Goal: Transaction & Acquisition: Subscribe to service/newsletter

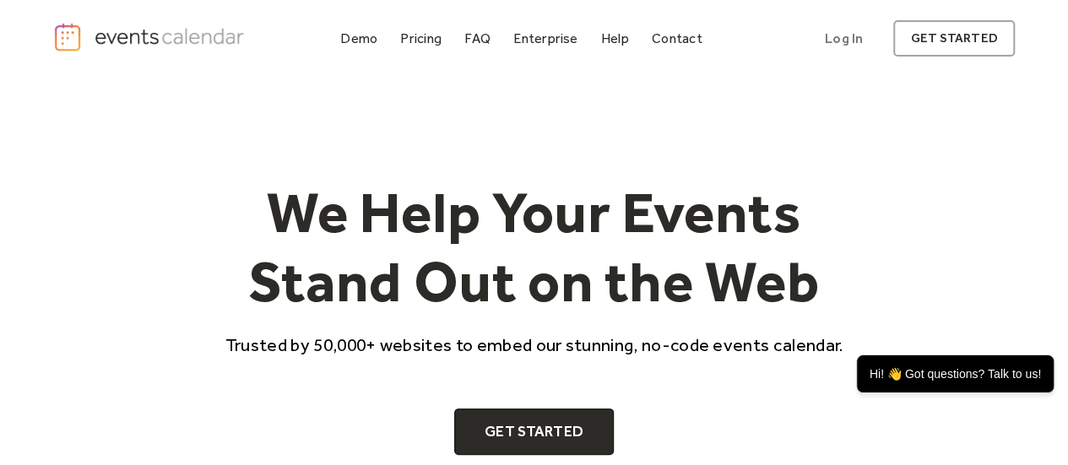
click at [659, 151] on div "We Help Your Events Stand Out on the Web Trusted by 50,000+ websites to embed o…" at bounding box center [534, 313] width 962 height 473
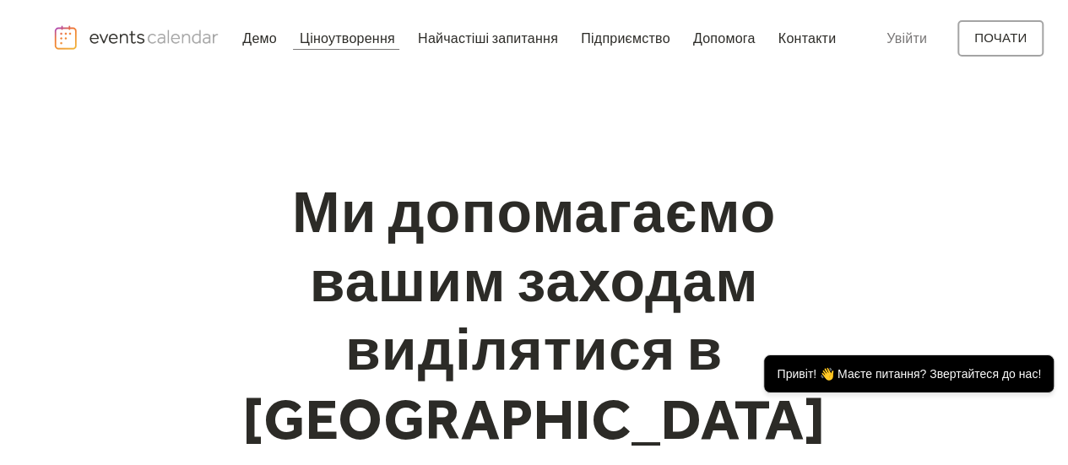
click at [333, 41] on font "Ціноутворення" at bounding box center [347, 38] width 95 height 16
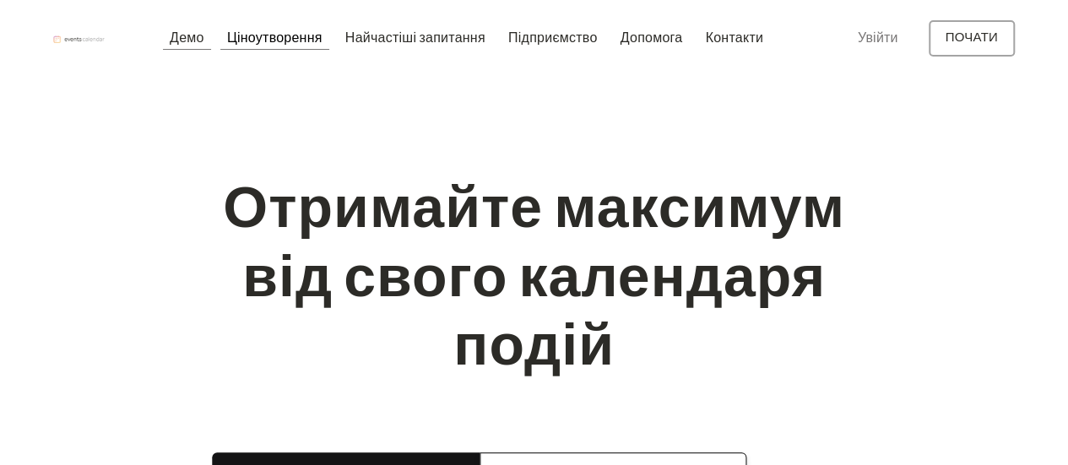
click at [181, 50] on div at bounding box center [186, 49] width 47 height 1
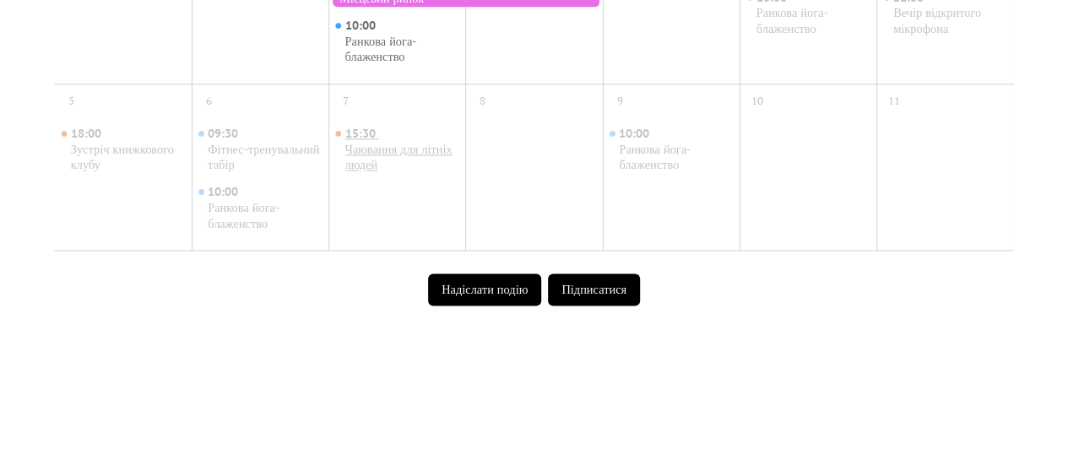
scroll to position [1083, 0]
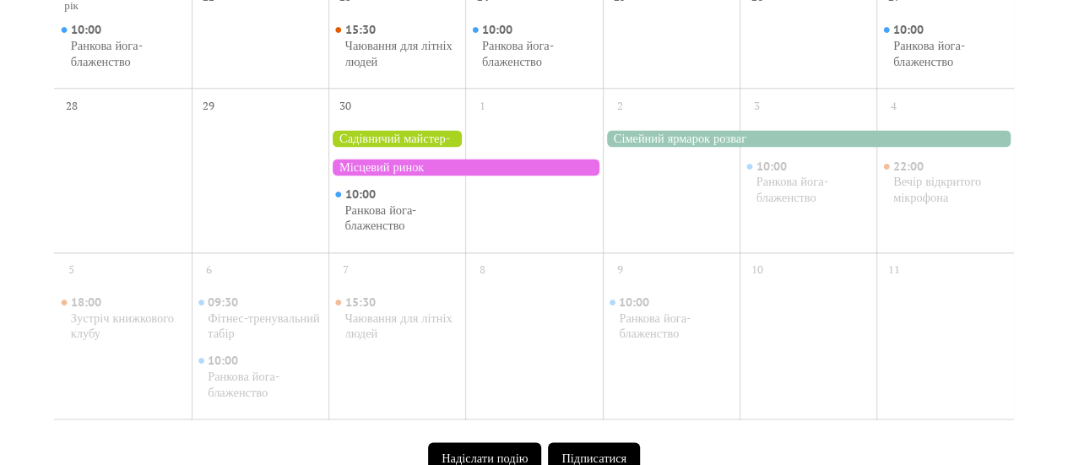
click at [395, 141] on div at bounding box center [396, 138] width 137 height 17
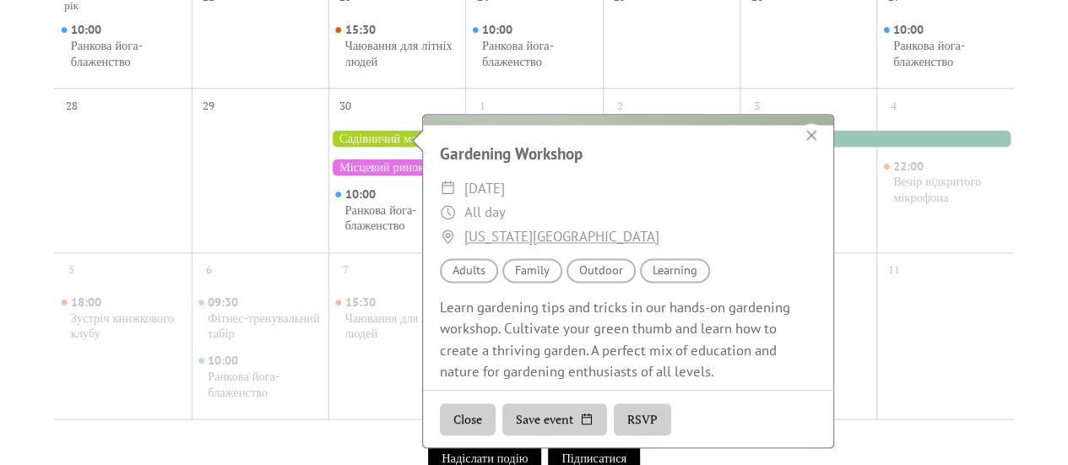
scroll to position [202, 0]
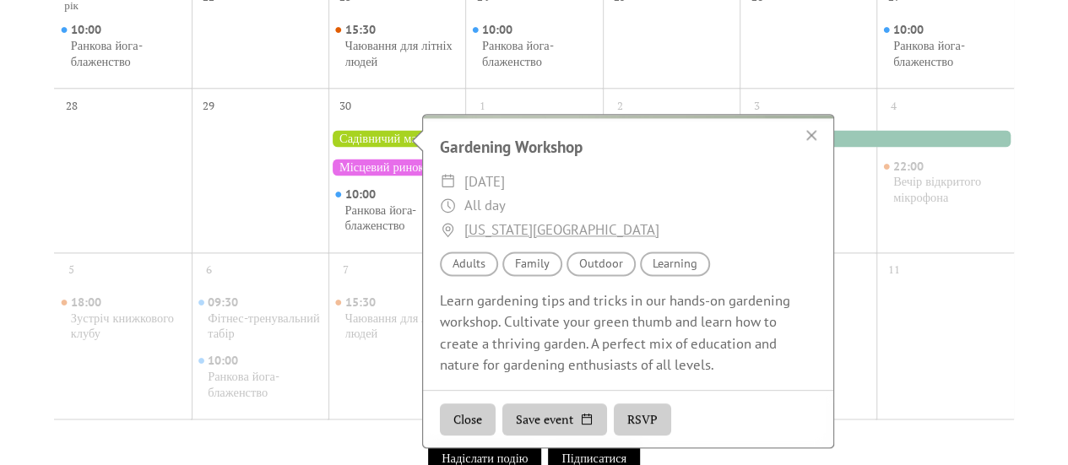
click at [637, 424] on button "RSVP" at bounding box center [642, 419] width 57 height 32
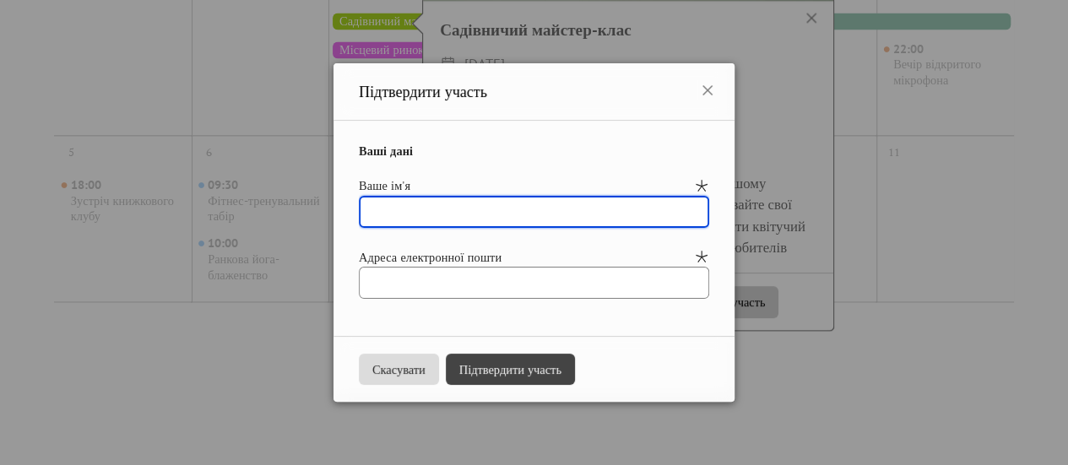
scroll to position [1167, 0]
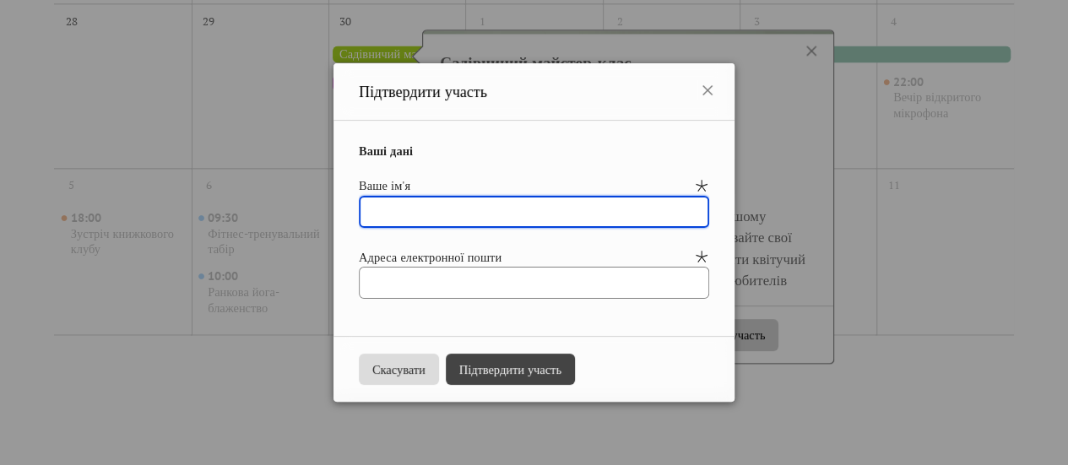
click at [452, 212] on input "text" at bounding box center [534, 212] width 350 height 32
click at [715, 88] on icon at bounding box center [707, 90] width 20 height 20
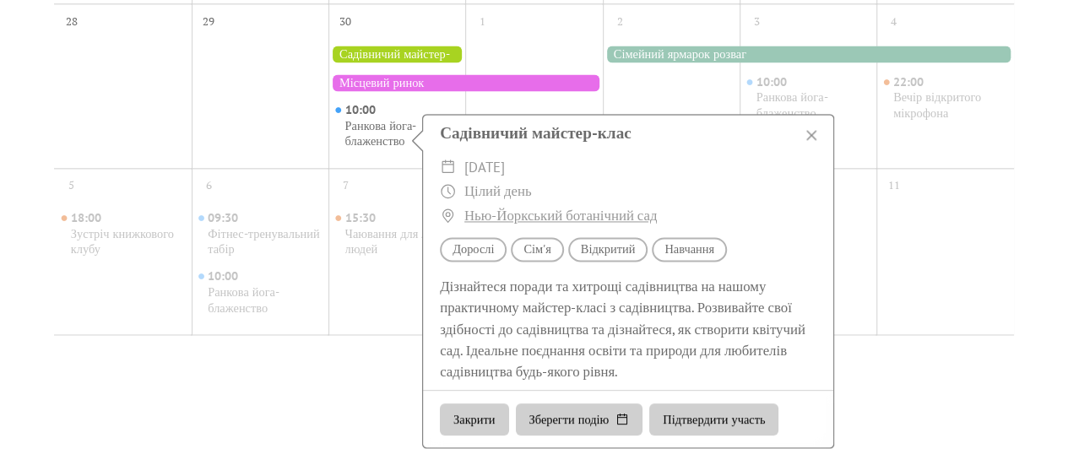
scroll to position [223, 0]
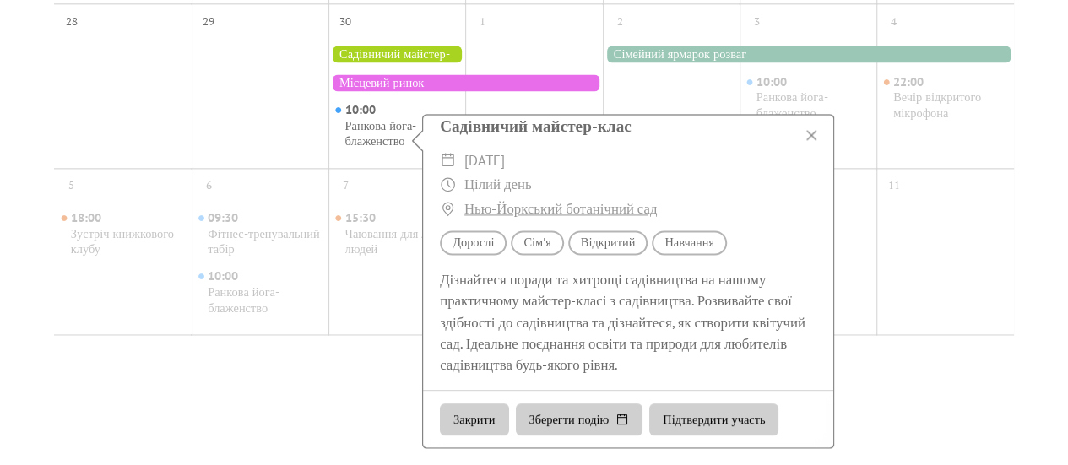
click at [479, 430] on button "Закрити" at bounding box center [474, 419] width 68 height 32
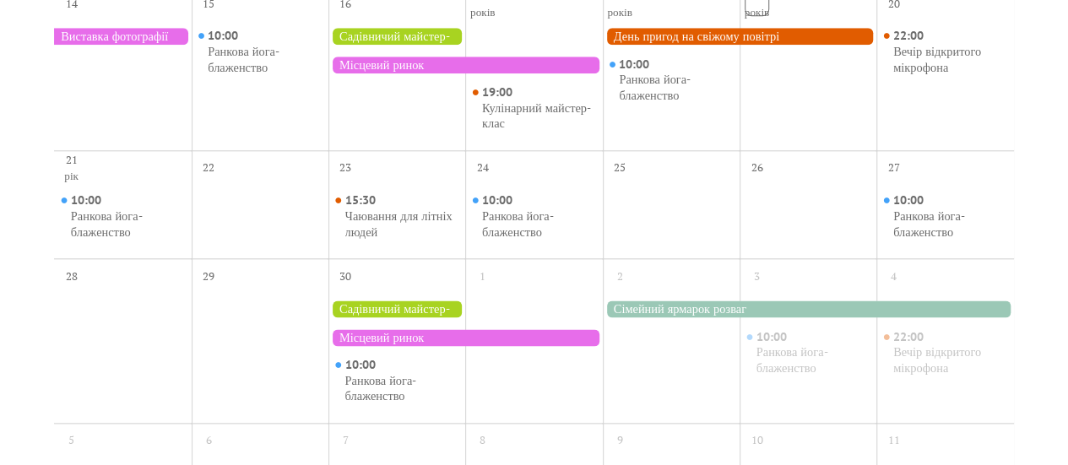
scroll to position [829, 0]
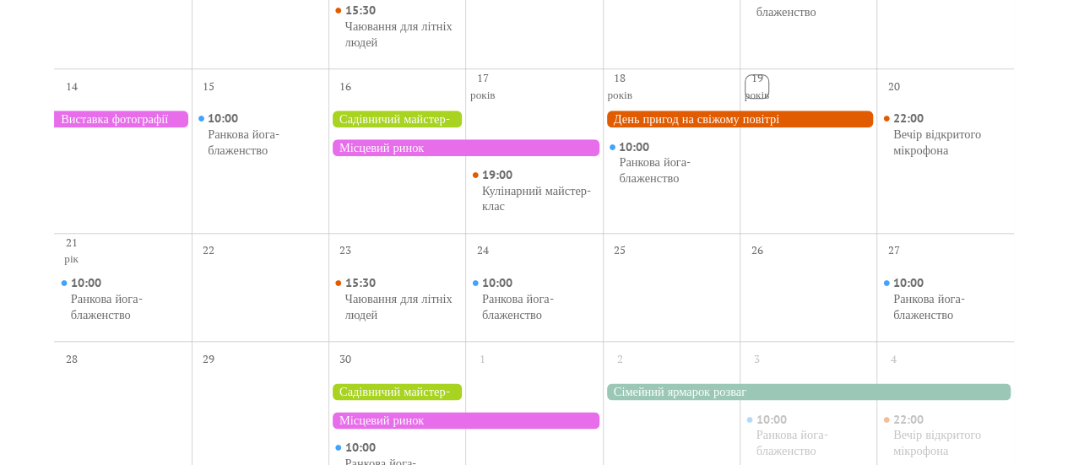
click at [642, 119] on div at bounding box center [740, 119] width 274 height 17
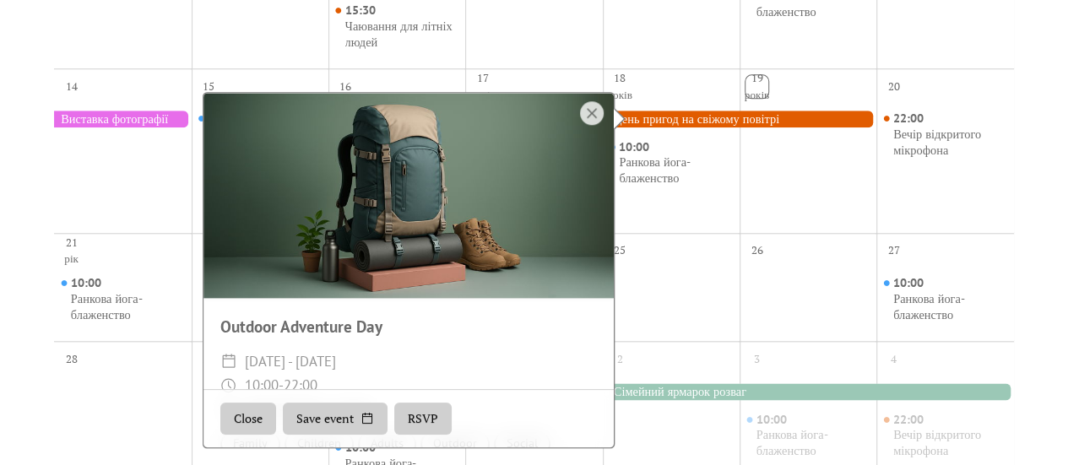
click at [409, 431] on button "RSVP" at bounding box center [422, 419] width 57 height 32
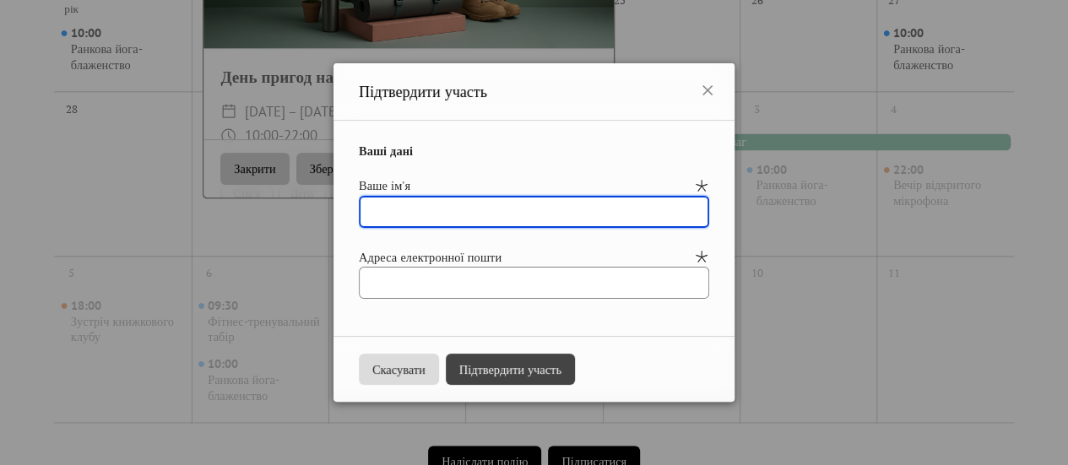
scroll to position [1083, 0]
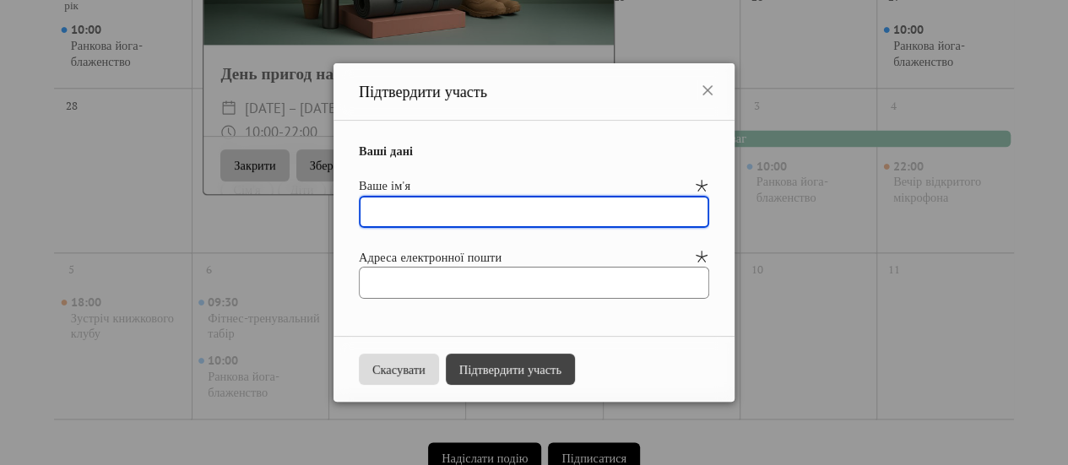
click at [432, 224] on input "text" at bounding box center [534, 212] width 350 height 32
click at [718, 95] on icon at bounding box center [707, 90] width 20 height 20
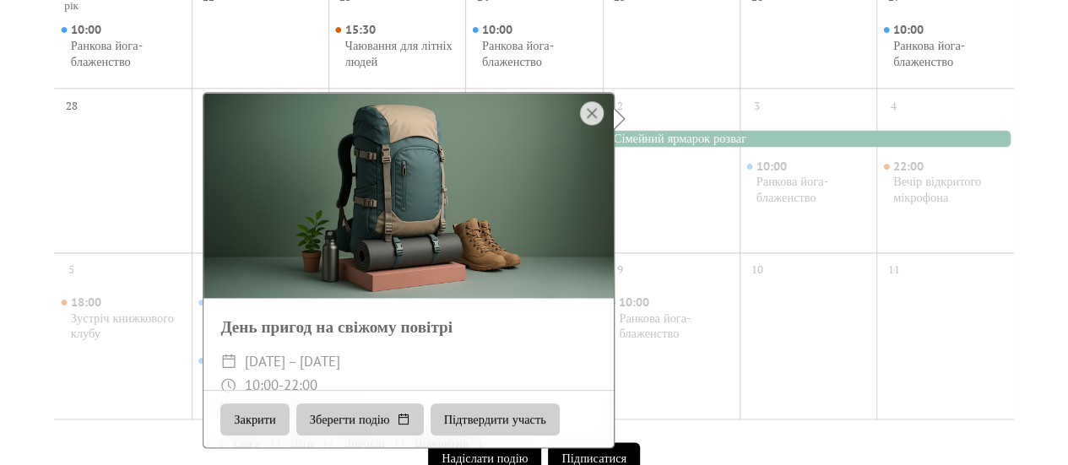
click at [260, 418] on button "Закрити" at bounding box center [254, 419] width 68 height 32
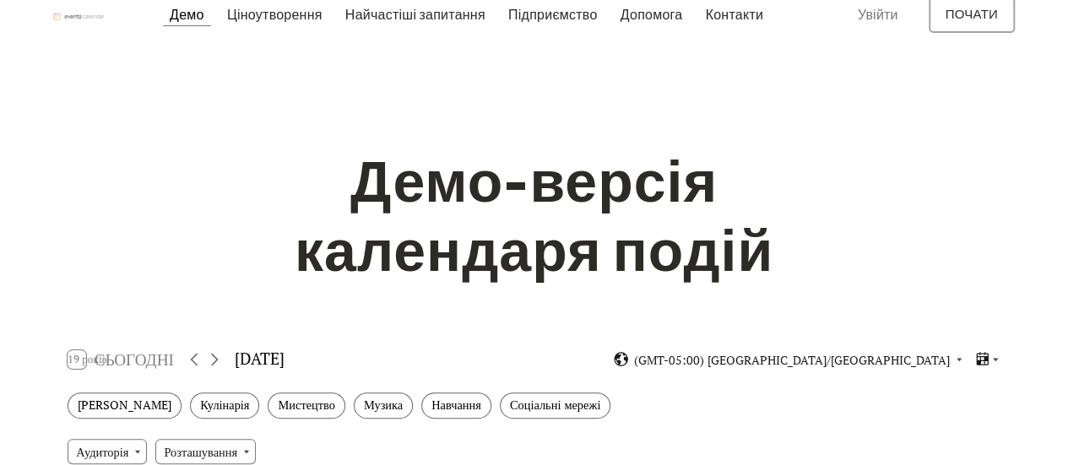
scroll to position [0, 0]
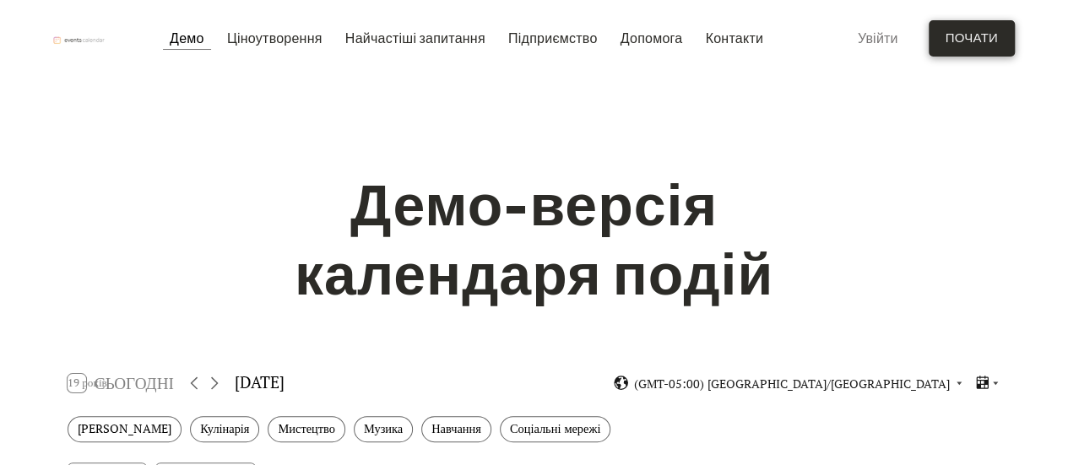
click at [986, 41] on font "почати" at bounding box center [972, 37] width 52 height 15
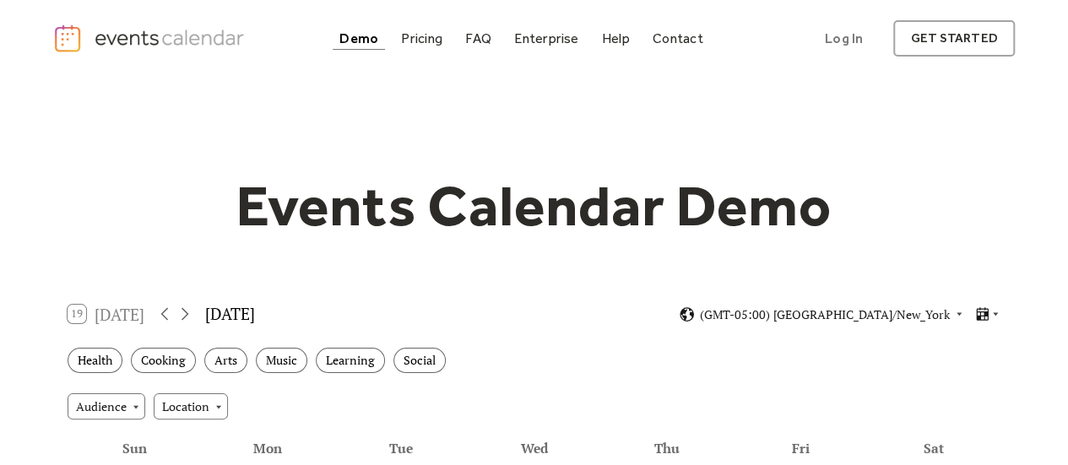
scroll to position [253, 0]
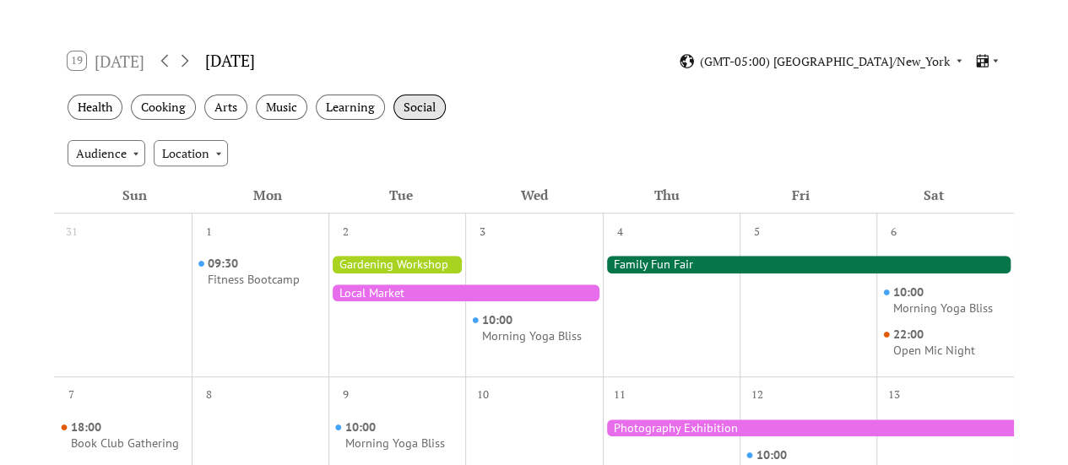
click at [417, 105] on div "Social" at bounding box center [419, 108] width 52 height 26
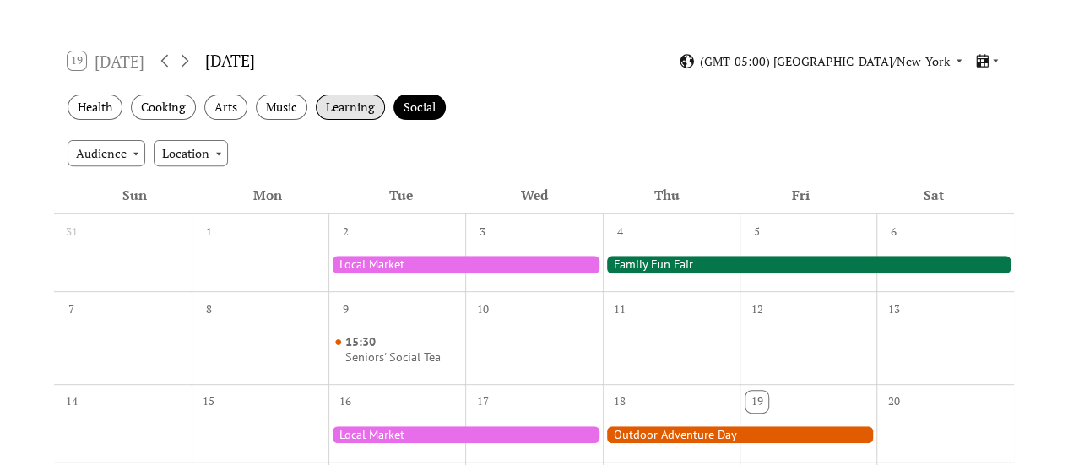
click at [381, 105] on div "Learning" at bounding box center [350, 108] width 69 height 26
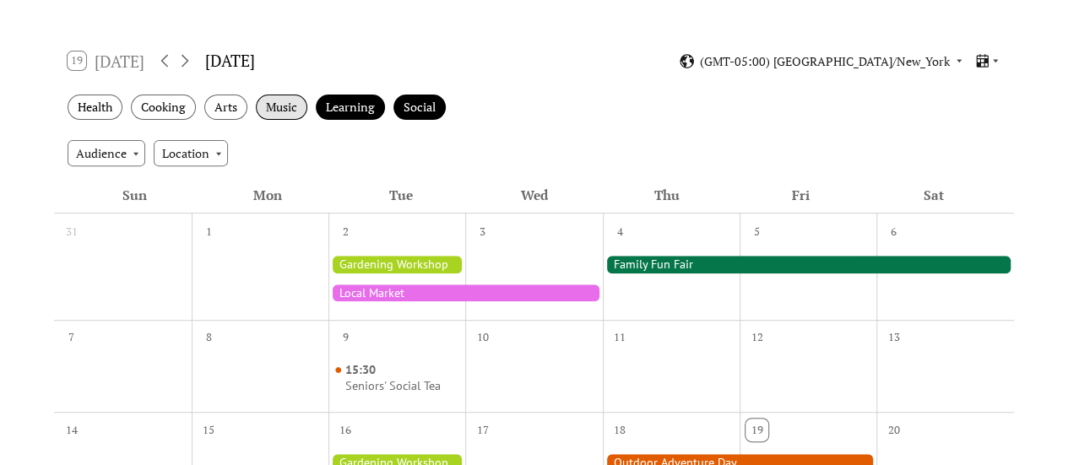
click at [289, 106] on div "Music" at bounding box center [282, 108] width 52 height 26
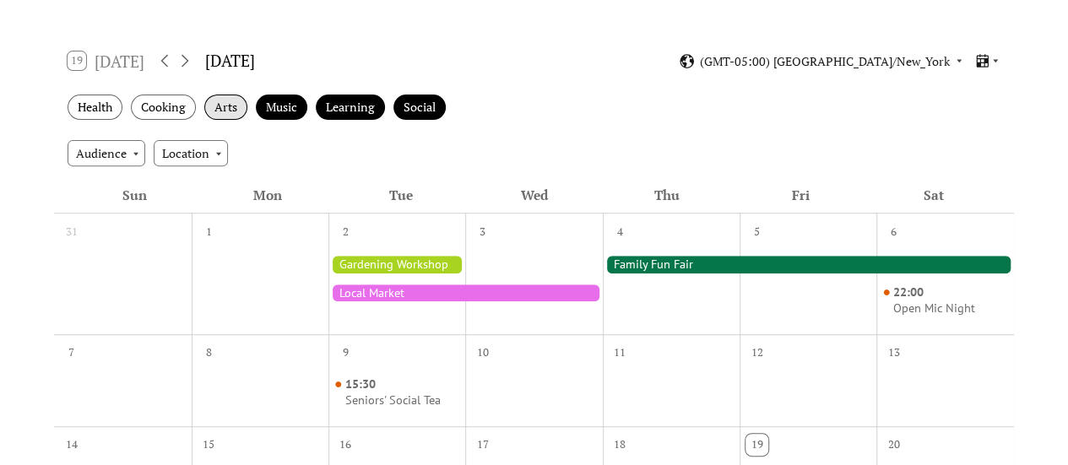
click at [221, 109] on div "Arts" at bounding box center [225, 108] width 43 height 26
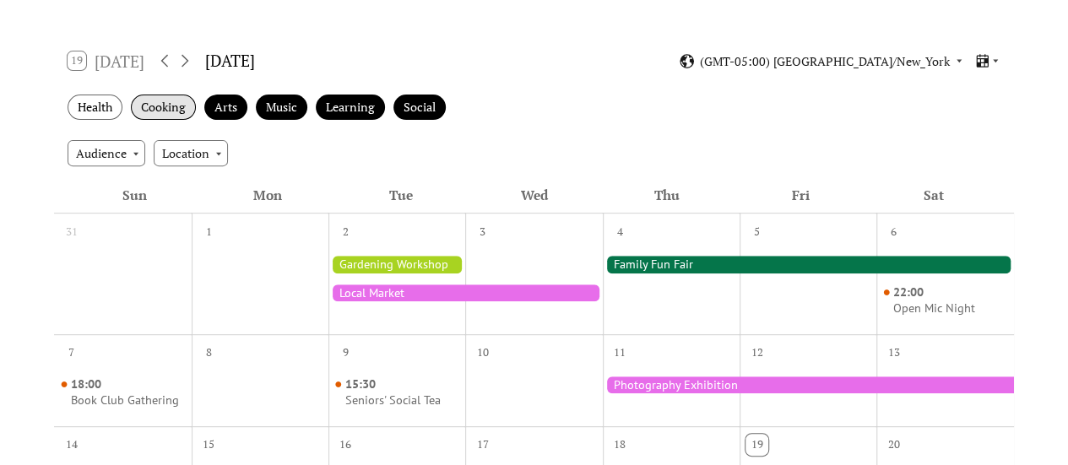
click at [166, 106] on div "Cooking" at bounding box center [163, 108] width 65 height 26
click at [109, 106] on div "Health" at bounding box center [95, 108] width 55 height 26
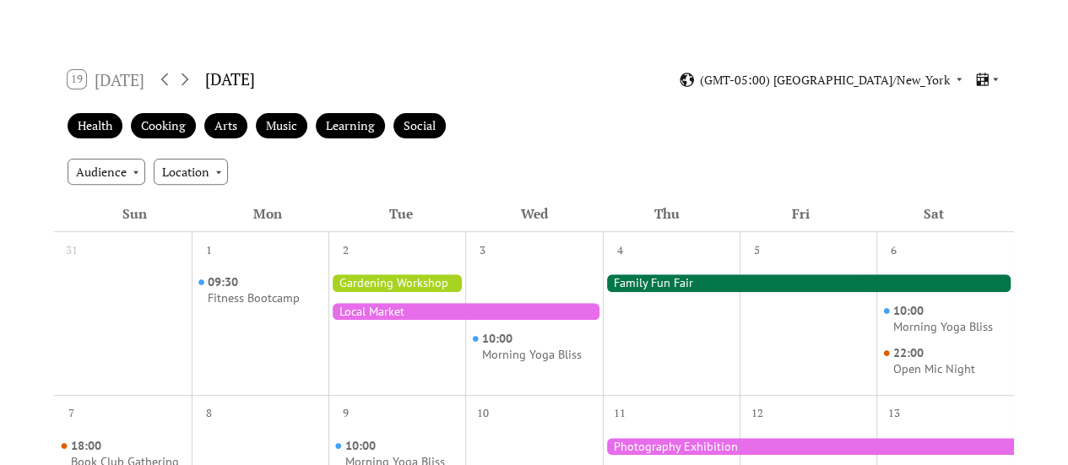
scroll to position [0, 0]
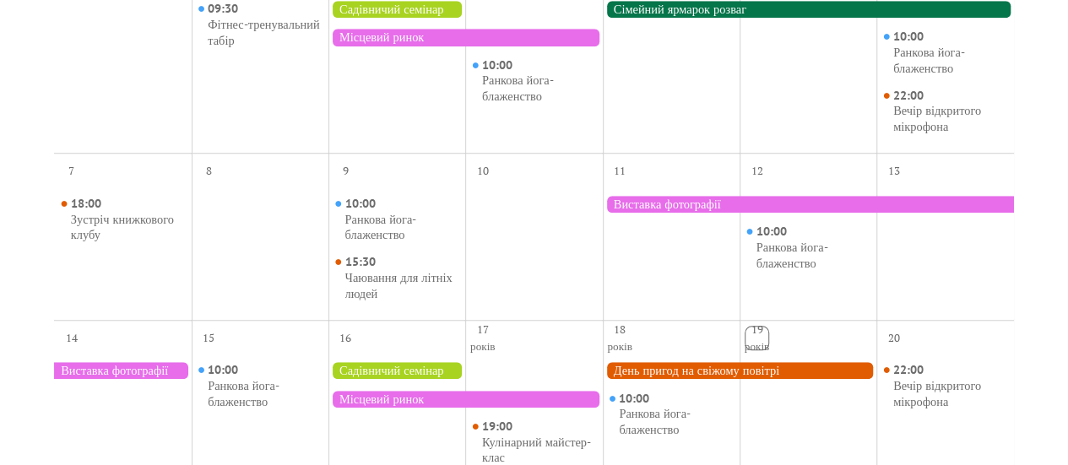
scroll to position [420, 0]
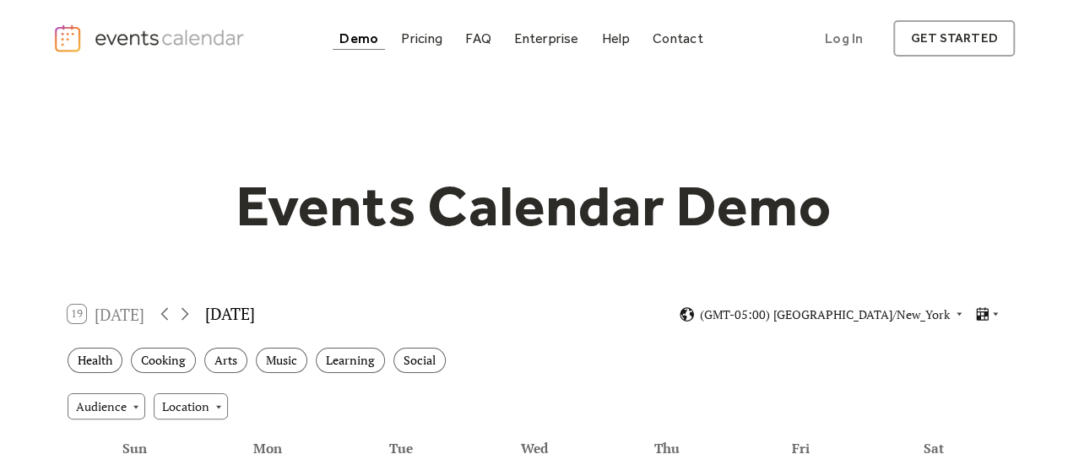
scroll to position [253, 0]
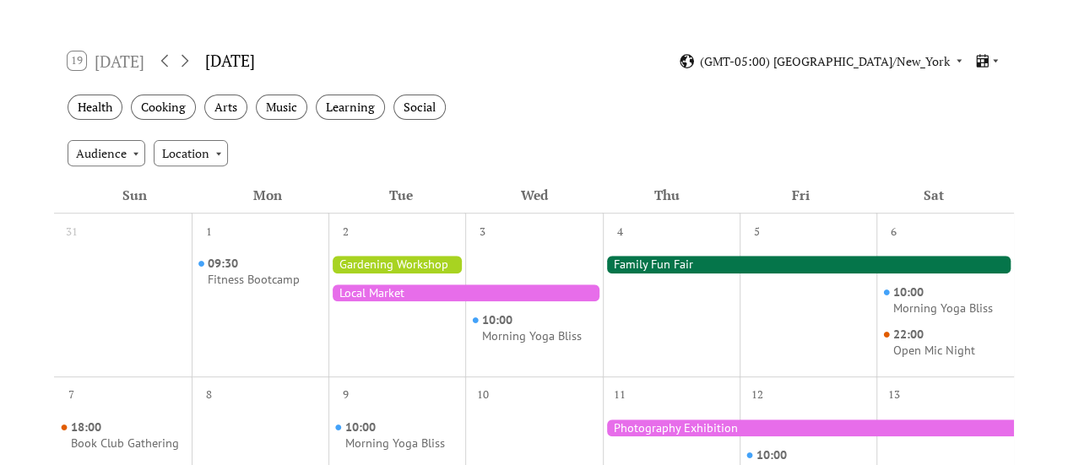
click at [445, 269] on div at bounding box center [396, 264] width 137 height 17
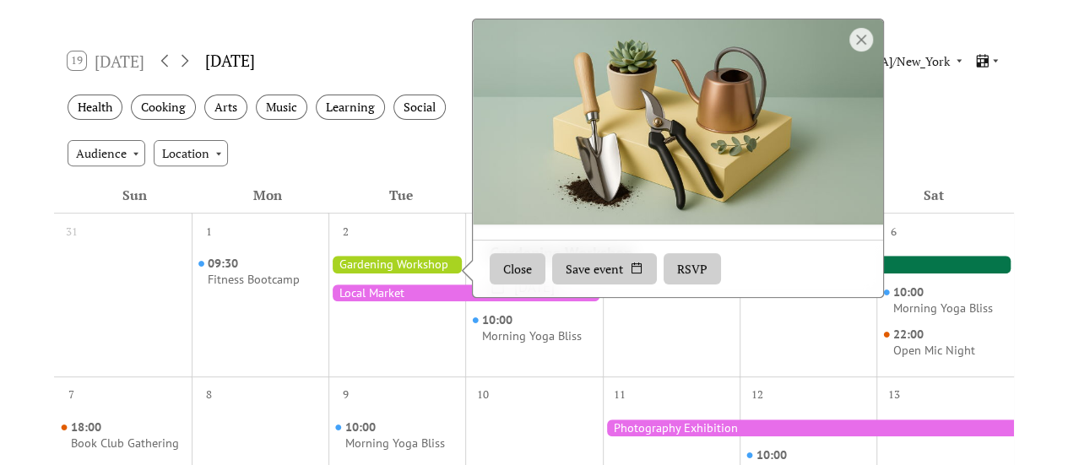
click at [616, 271] on button "Save event" at bounding box center [604, 268] width 105 height 32
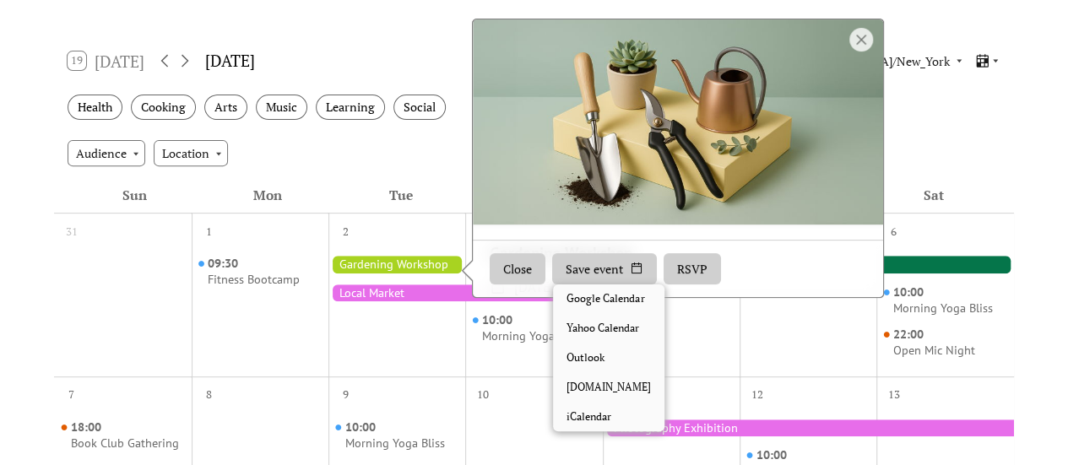
click at [676, 263] on button "RSVP" at bounding box center [692, 268] width 57 height 32
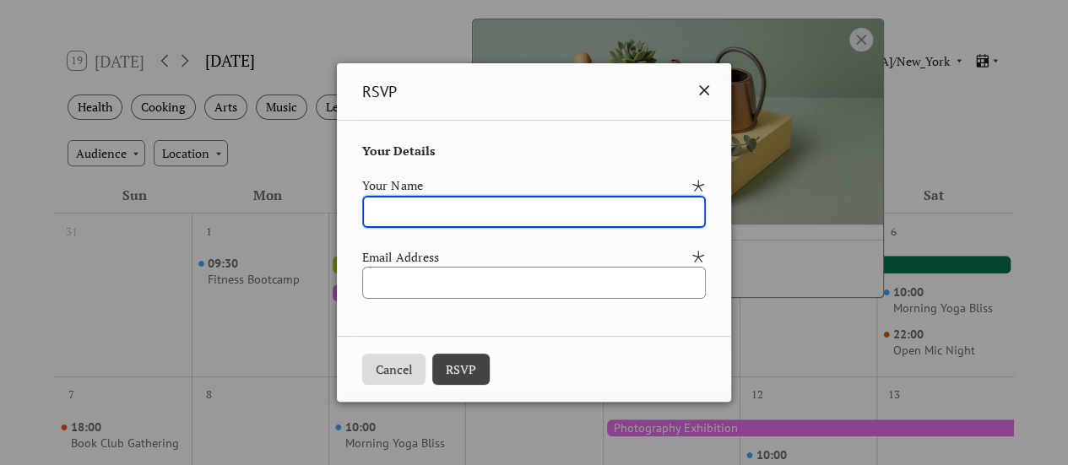
click at [714, 88] on icon at bounding box center [704, 90] width 20 height 20
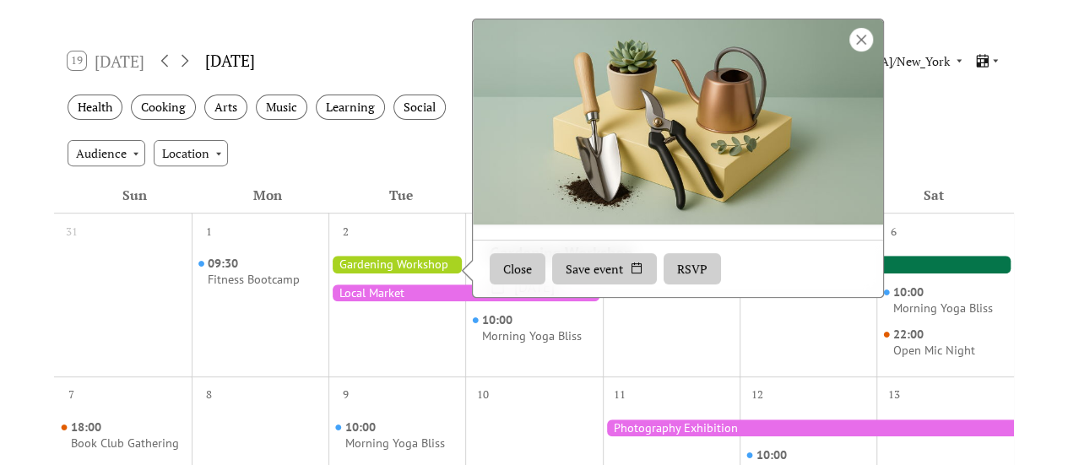
click at [858, 40] on div at bounding box center [861, 40] width 24 height 24
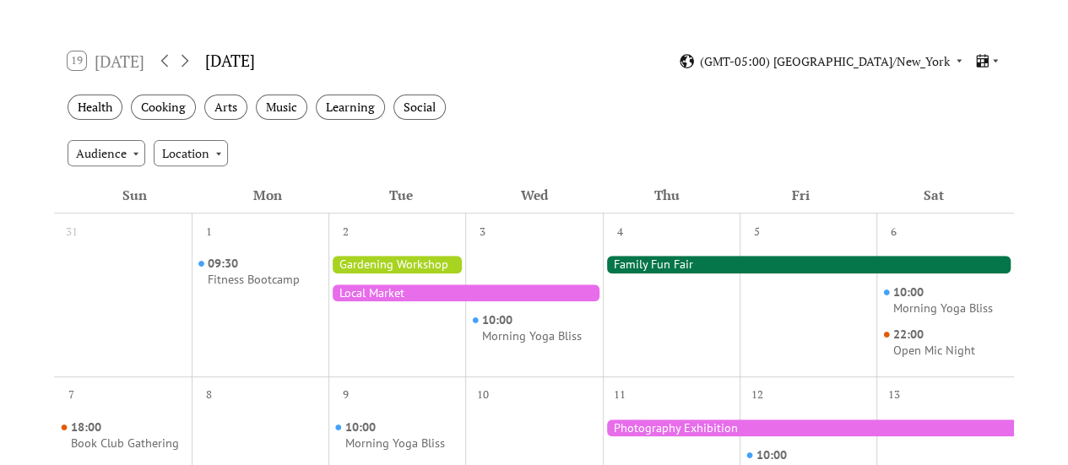
scroll to position [0, 0]
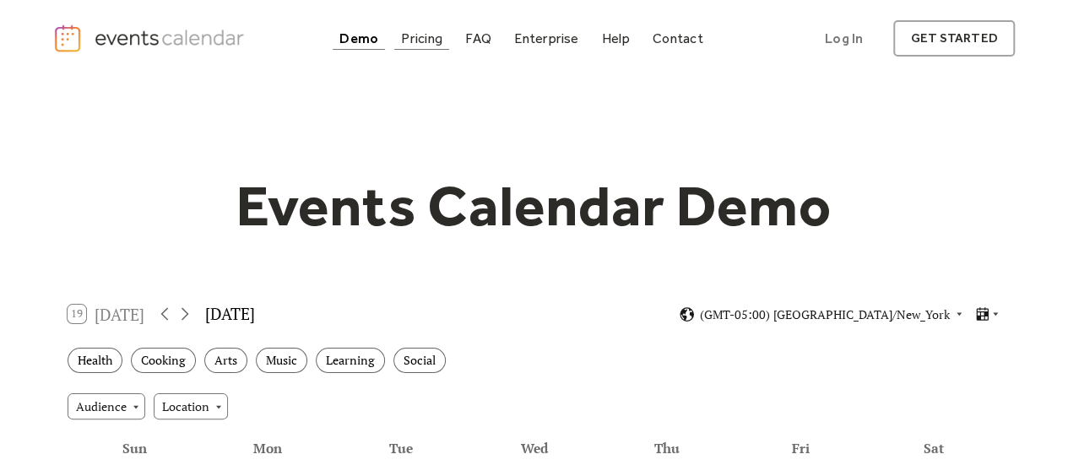
click at [437, 38] on div "Pricing" at bounding box center [421, 38] width 41 height 9
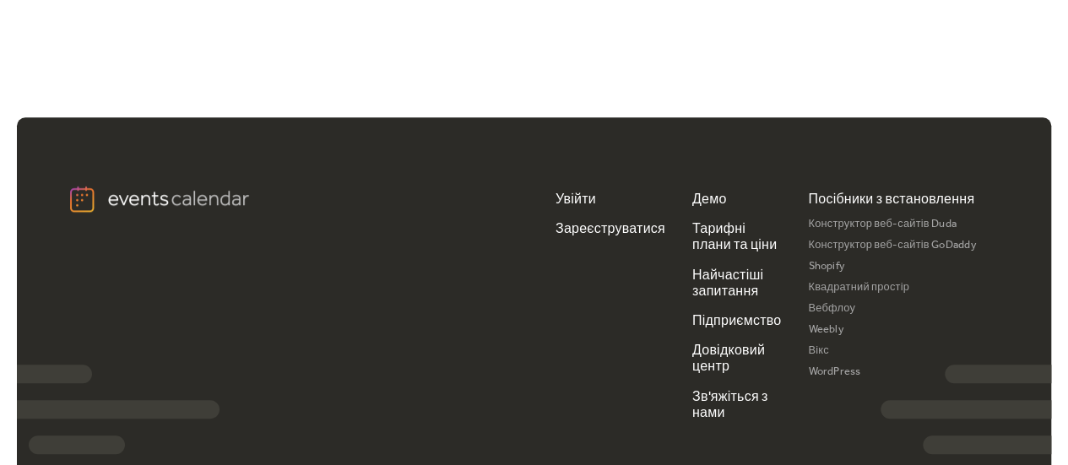
scroll to position [3821, 0]
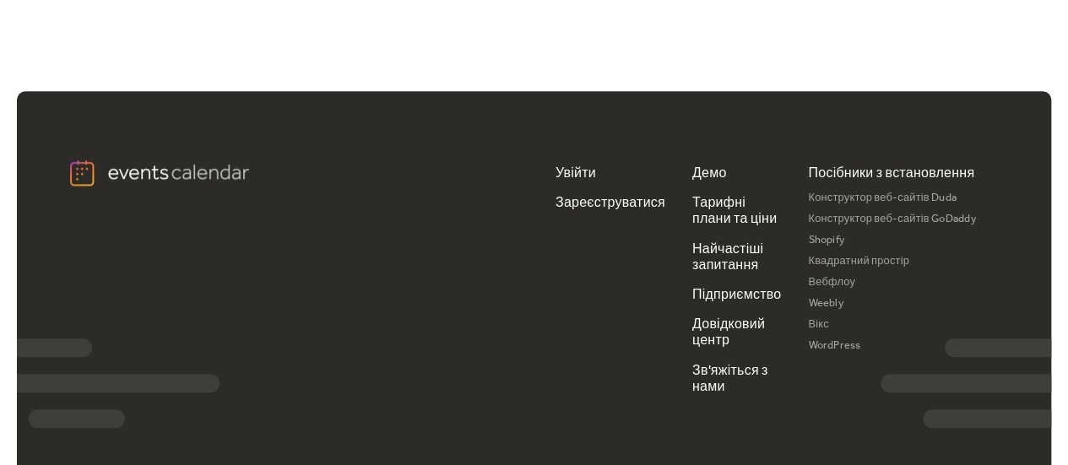
click at [847, 188] on font "Конструктор веб-сайтів Duda" at bounding box center [882, 197] width 149 height 21
